Goal: Information Seeking & Learning: Learn about a topic

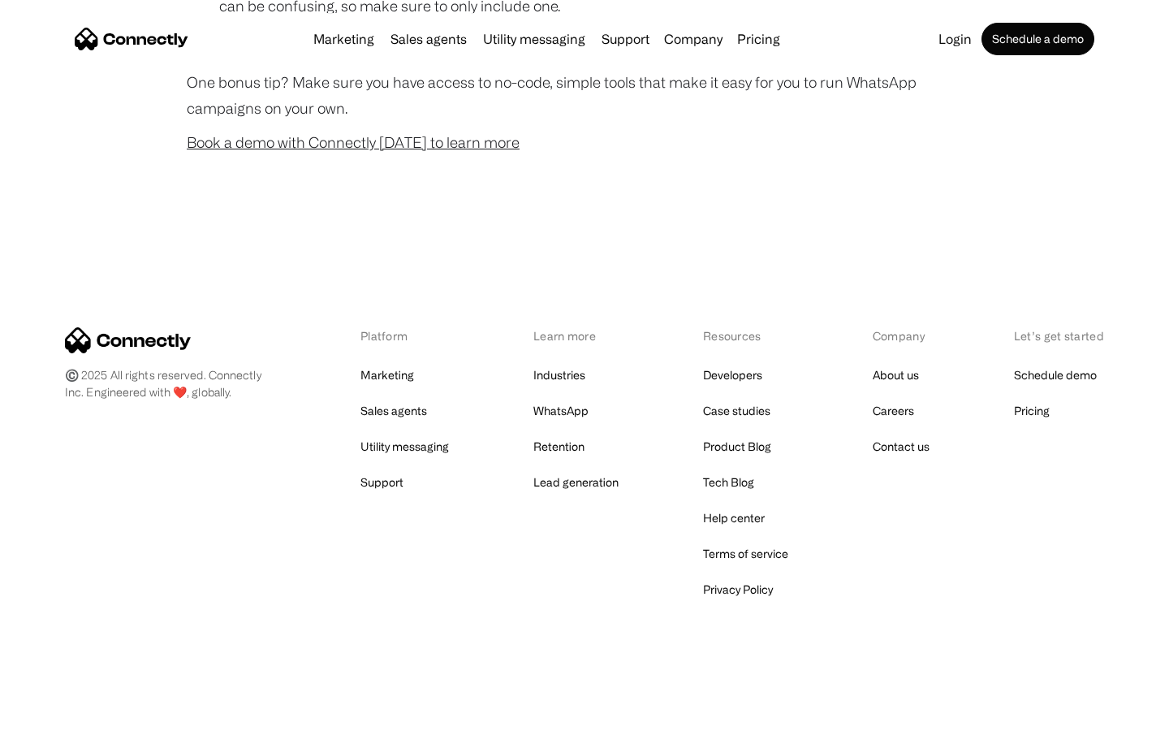
scroll to position [1607, 0]
